Goal: Task Accomplishment & Management: Use online tool/utility

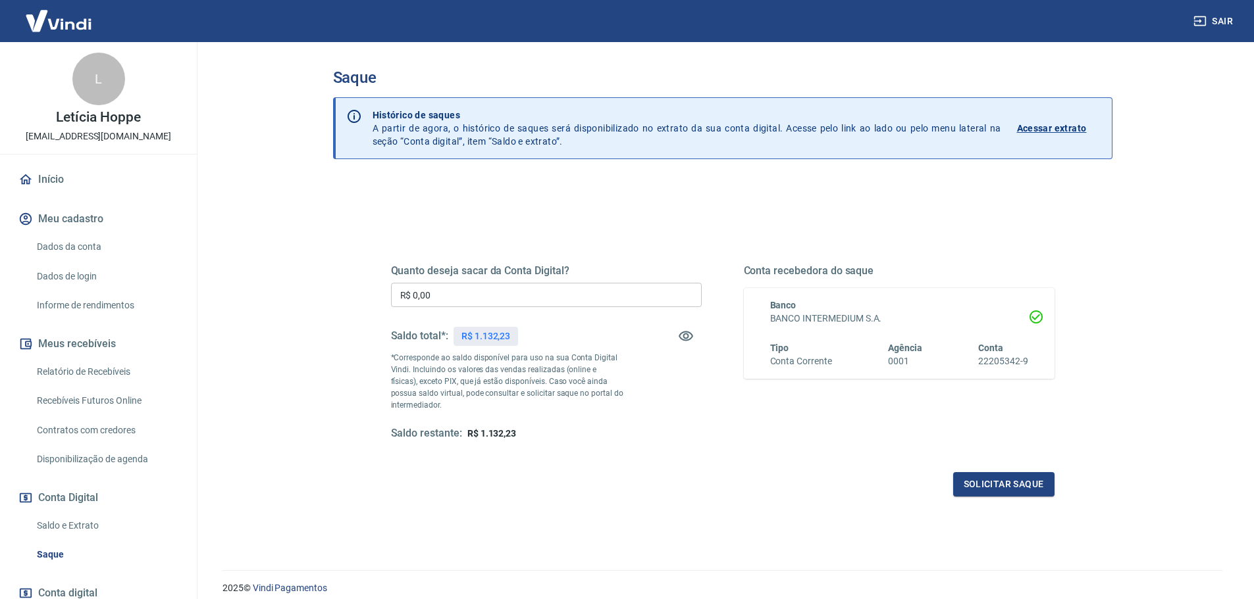
drag, startPoint x: 441, startPoint y: 292, endPoint x: 317, endPoint y: 293, distance: 123.7
click at [322, 293] on div "Saque Histórico de saques A partir de agora, o histórico de saques será disponi…" at bounding box center [722, 298] width 811 height 513
type input "R$ 1.132,23"
click at [1010, 494] on button "Solicitar saque" at bounding box center [1003, 484] width 101 height 24
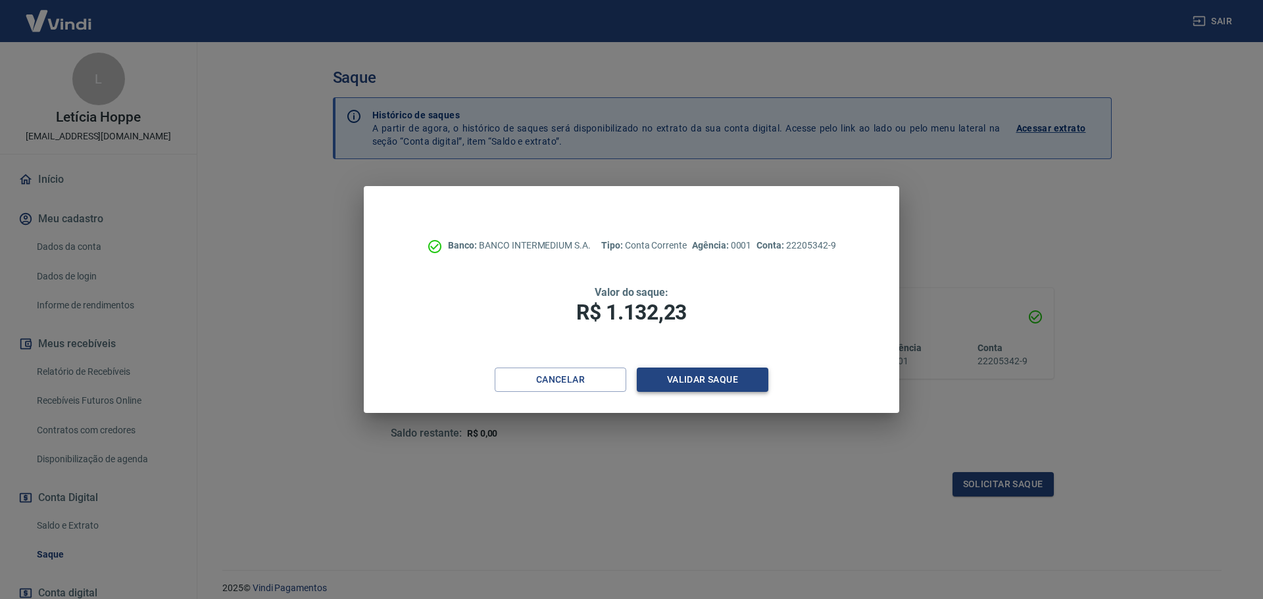
click at [700, 380] on button "Validar saque" at bounding box center [703, 380] width 132 height 24
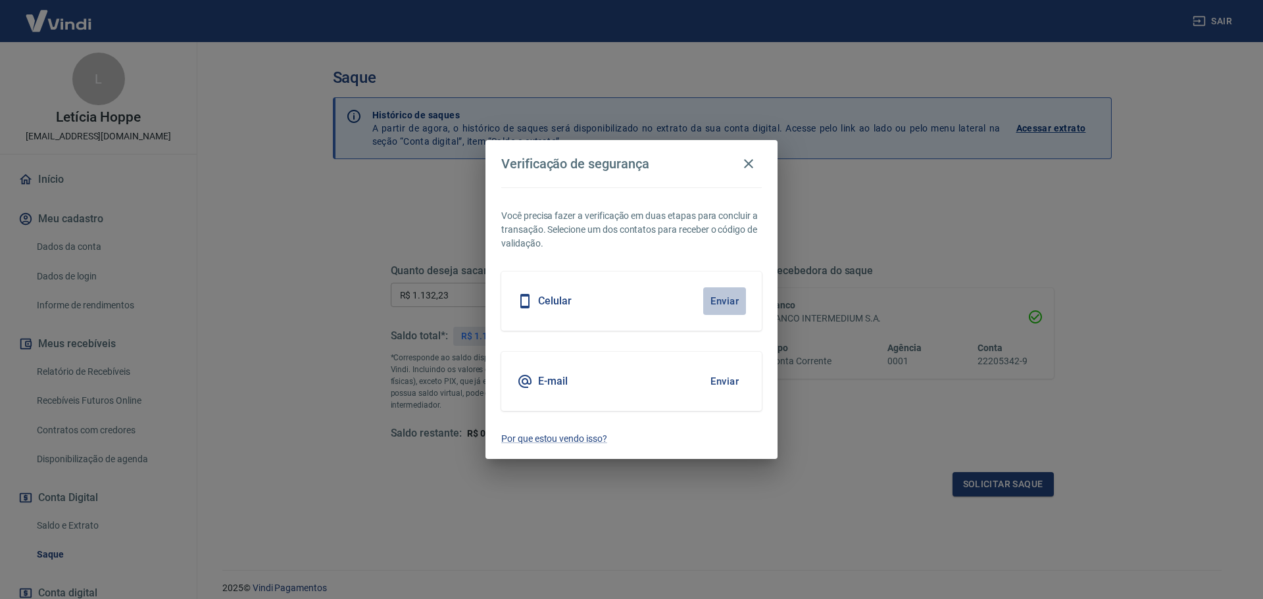
drag, startPoint x: 722, startPoint y: 305, endPoint x: 718, endPoint y: 332, distance: 28.0
click at [722, 305] on button "Enviar" at bounding box center [724, 302] width 43 height 28
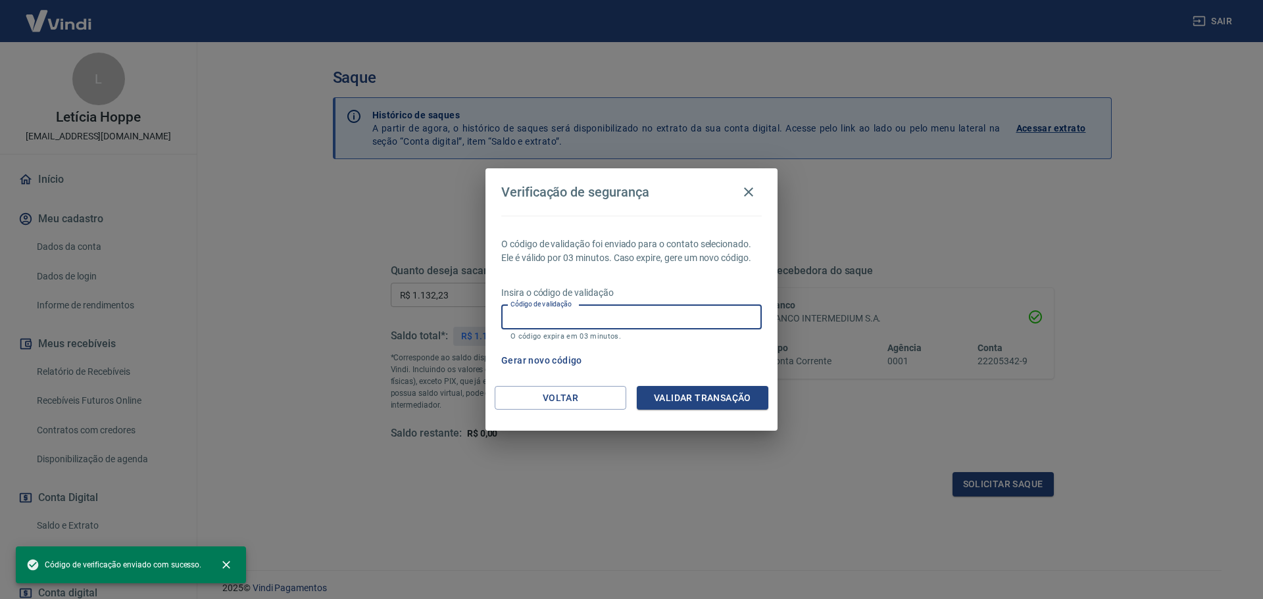
click at [615, 320] on input "Código de validação" at bounding box center [631, 317] width 261 height 24
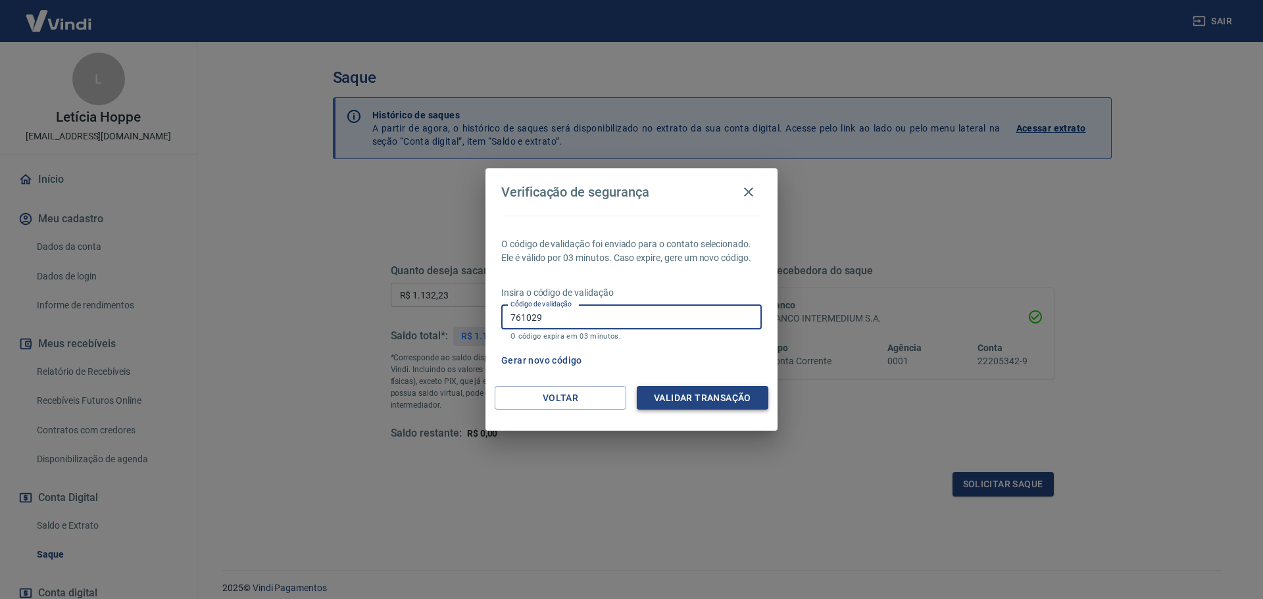
type input "761029"
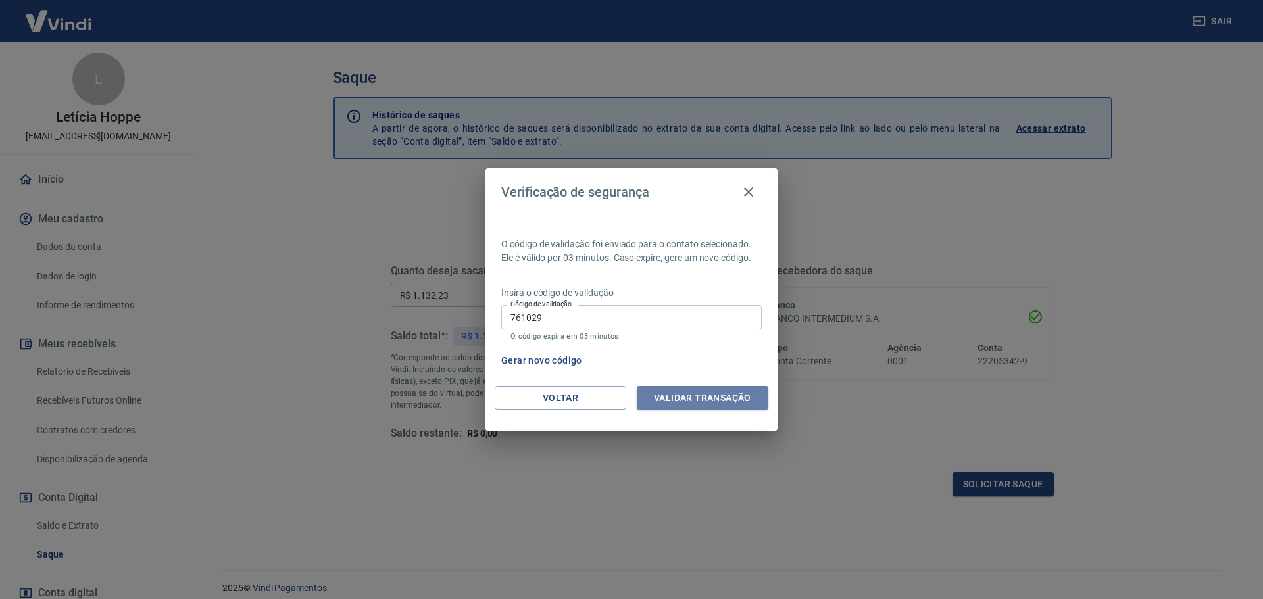
click at [727, 401] on button "Validar transação" at bounding box center [703, 398] width 132 height 24
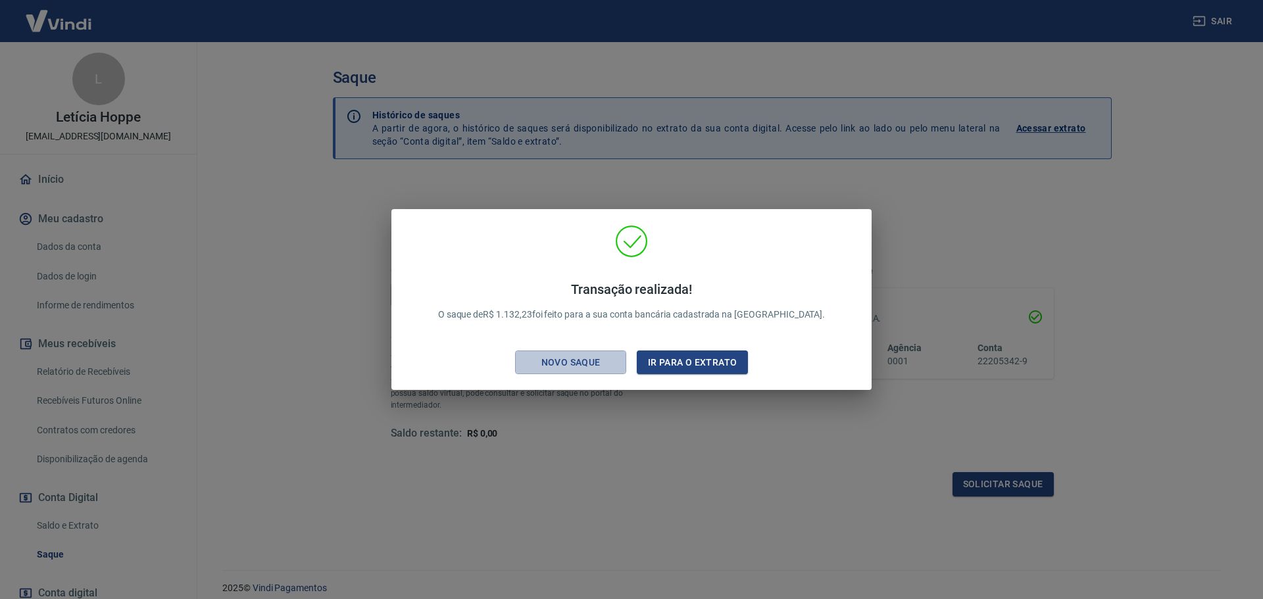
drag, startPoint x: 603, startPoint y: 367, endPoint x: 607, endPoint y: 386, distance: 19.0
click at [603, 367] on div "Novo saque" at bounding box center [571, 363] width 91 height 16
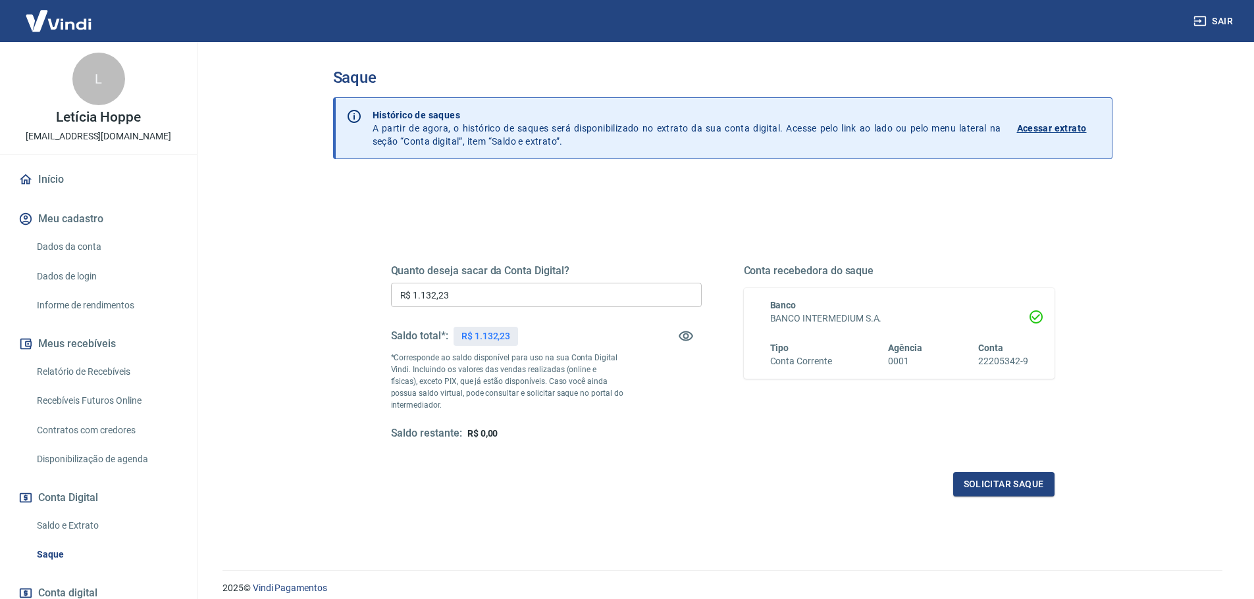
click at [613, 426] on div "Quanto deseja sacar da Conta Digital? R$ 1.132,23 ​ Saldo total*: R$ 1.132,23 *…" at bounding box center [546, 353] width 311 height 176
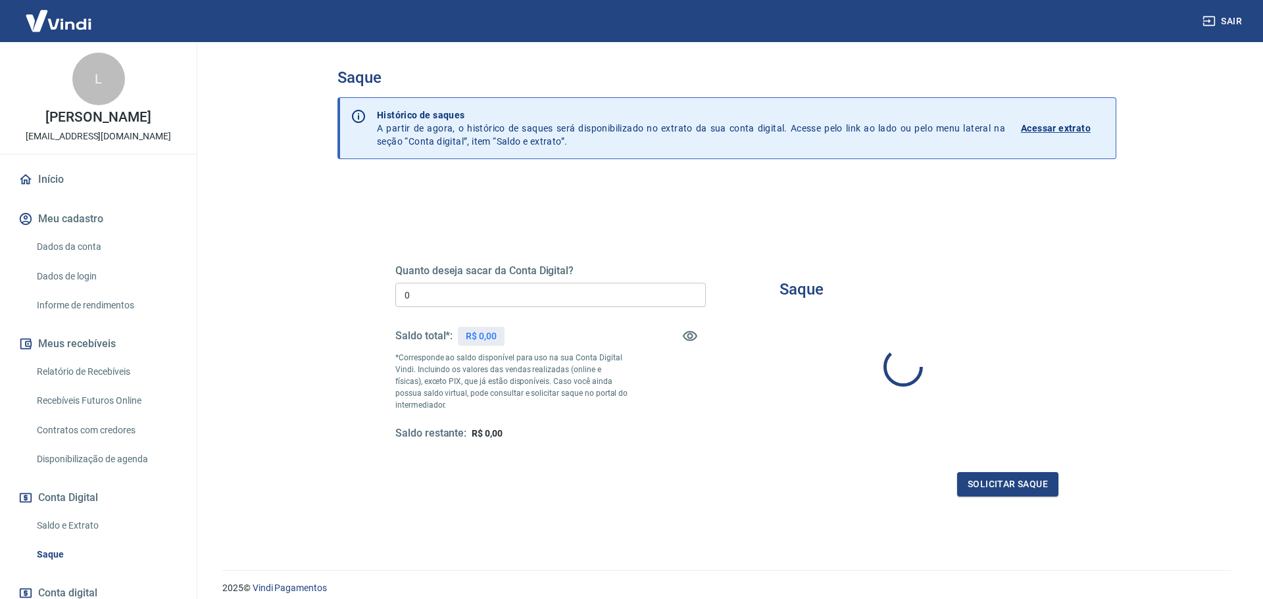
type input "R$ 0,00"
